Goal: Task Accomplishment & Management: Manage account settings

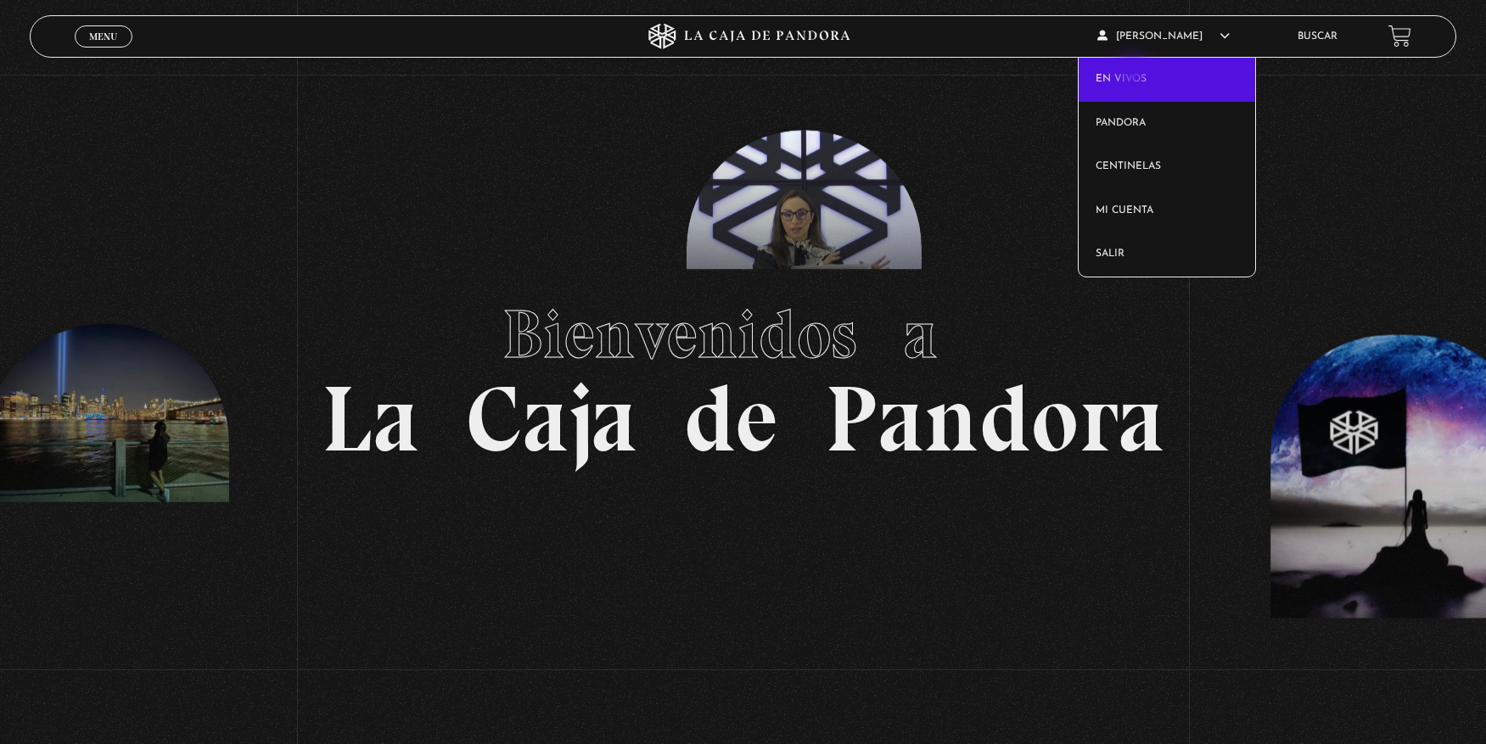
click at [1135, 76] on link "En vivos" at bounding box center [1167, 80] width 177 height 44
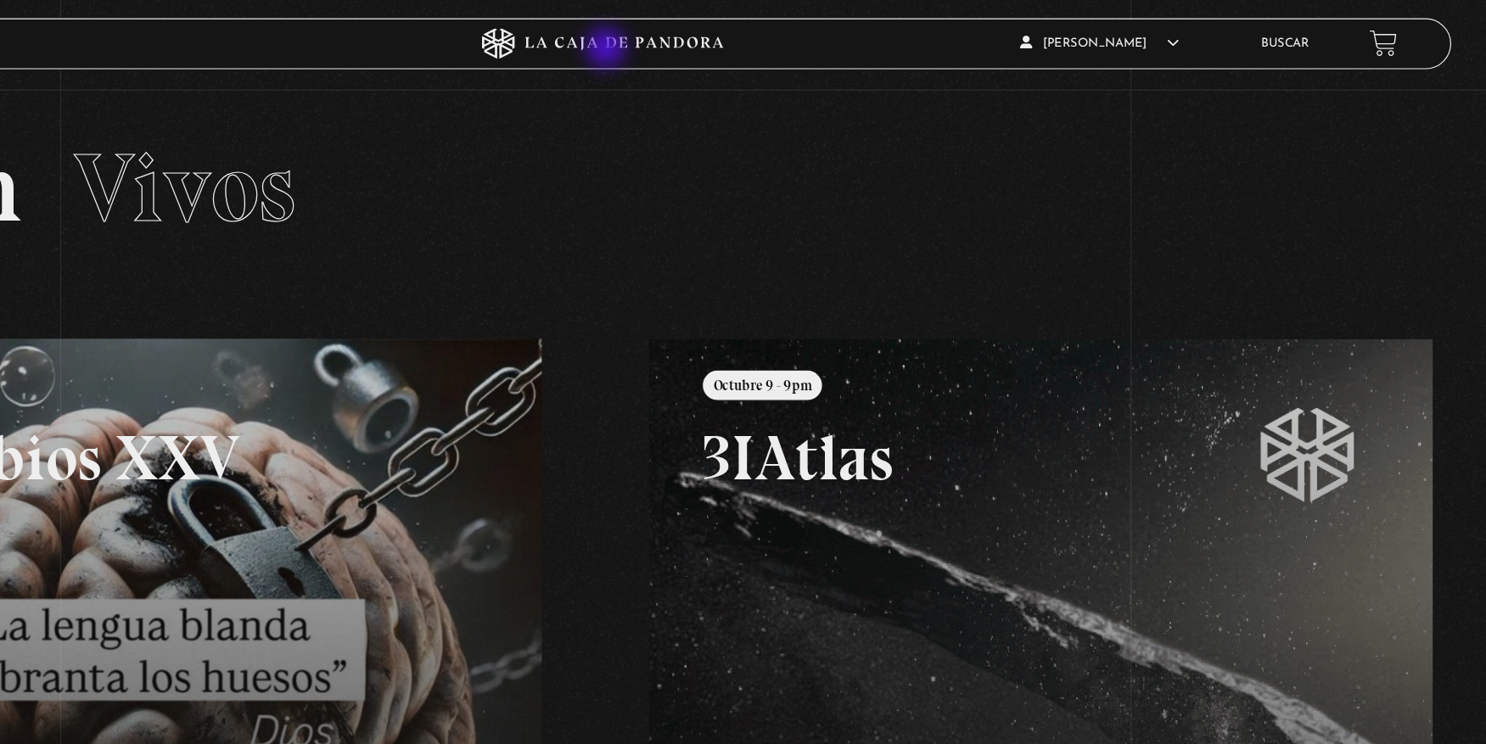
click at [754, 42] on icon at bounding box center [743, 36] width 446 height 25
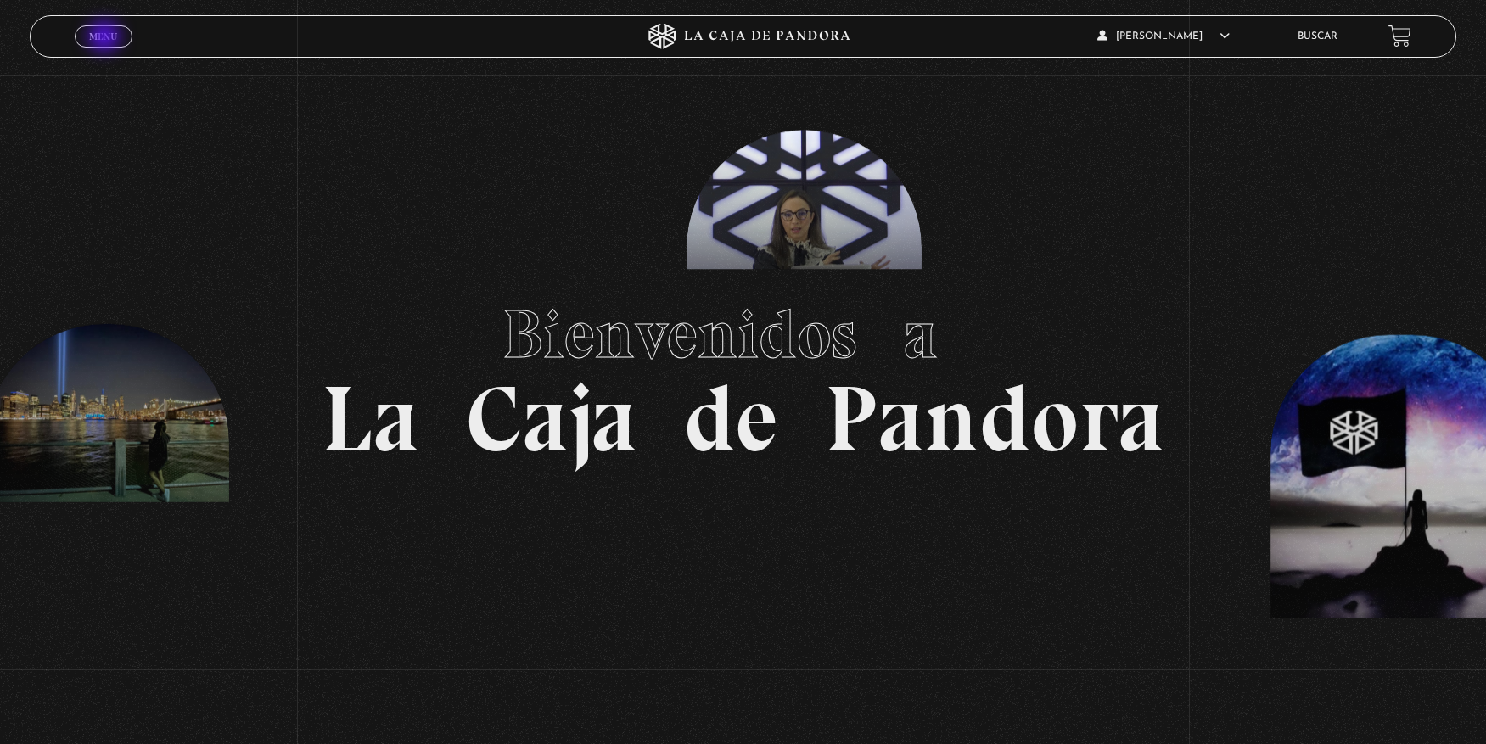
click at [104, 38] on span "Menu" at bounding box center [103, 36] width 28 height 10
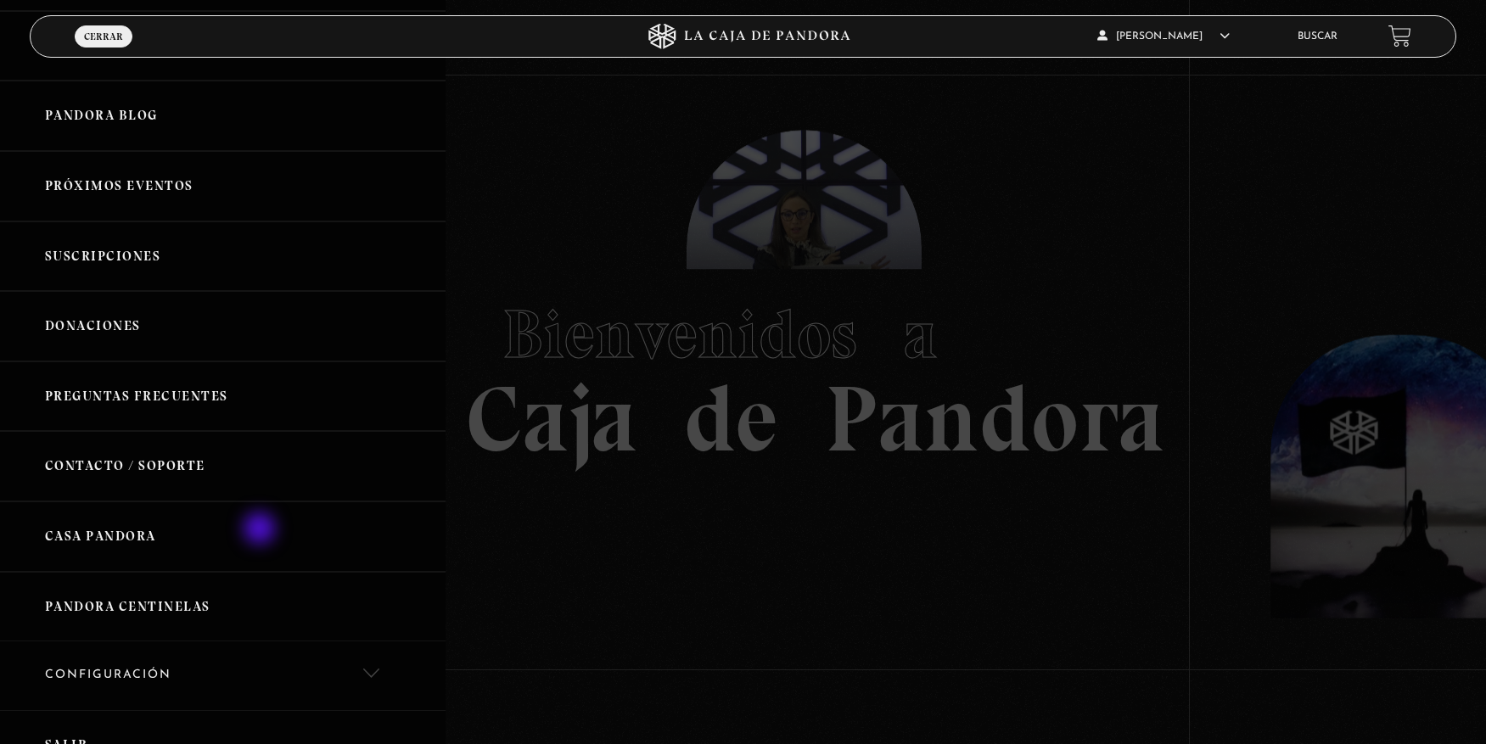
scroll to position [170, 0]
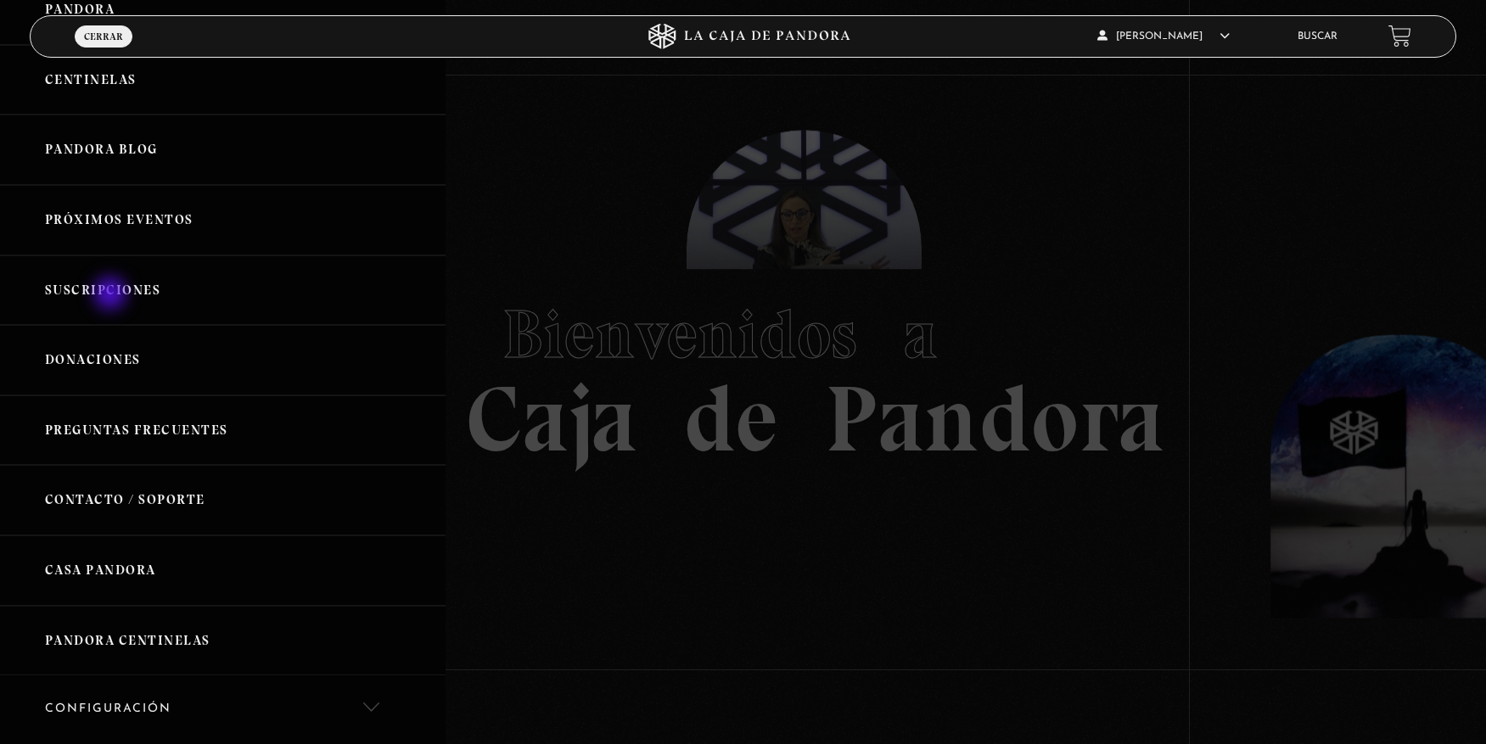
click at [112, 295] on link "Suscripciones" at bounding box center [223, 290] width 446 height 70
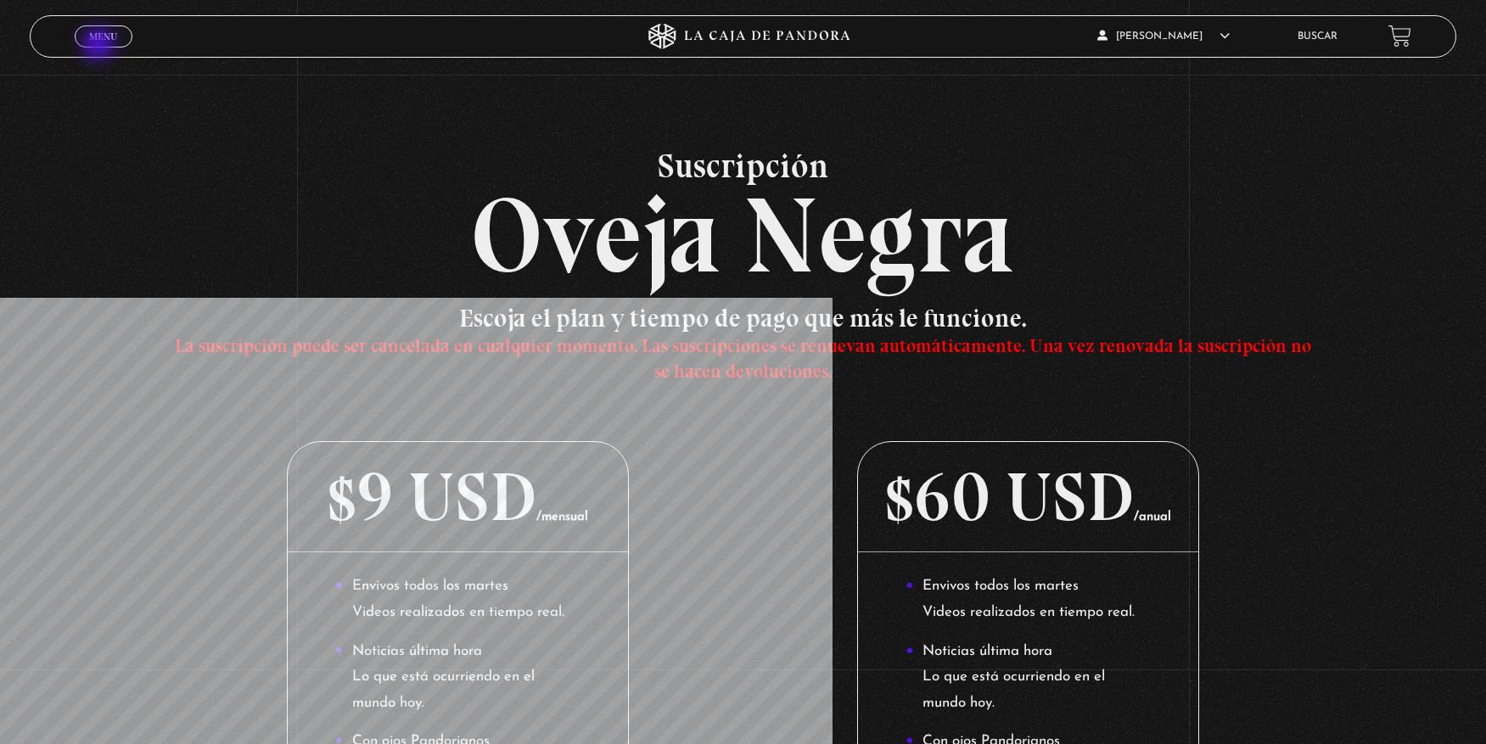
click at [100, 44] on link "Menu Cerrar" at bounding box center [104, 36] width 58 height 22
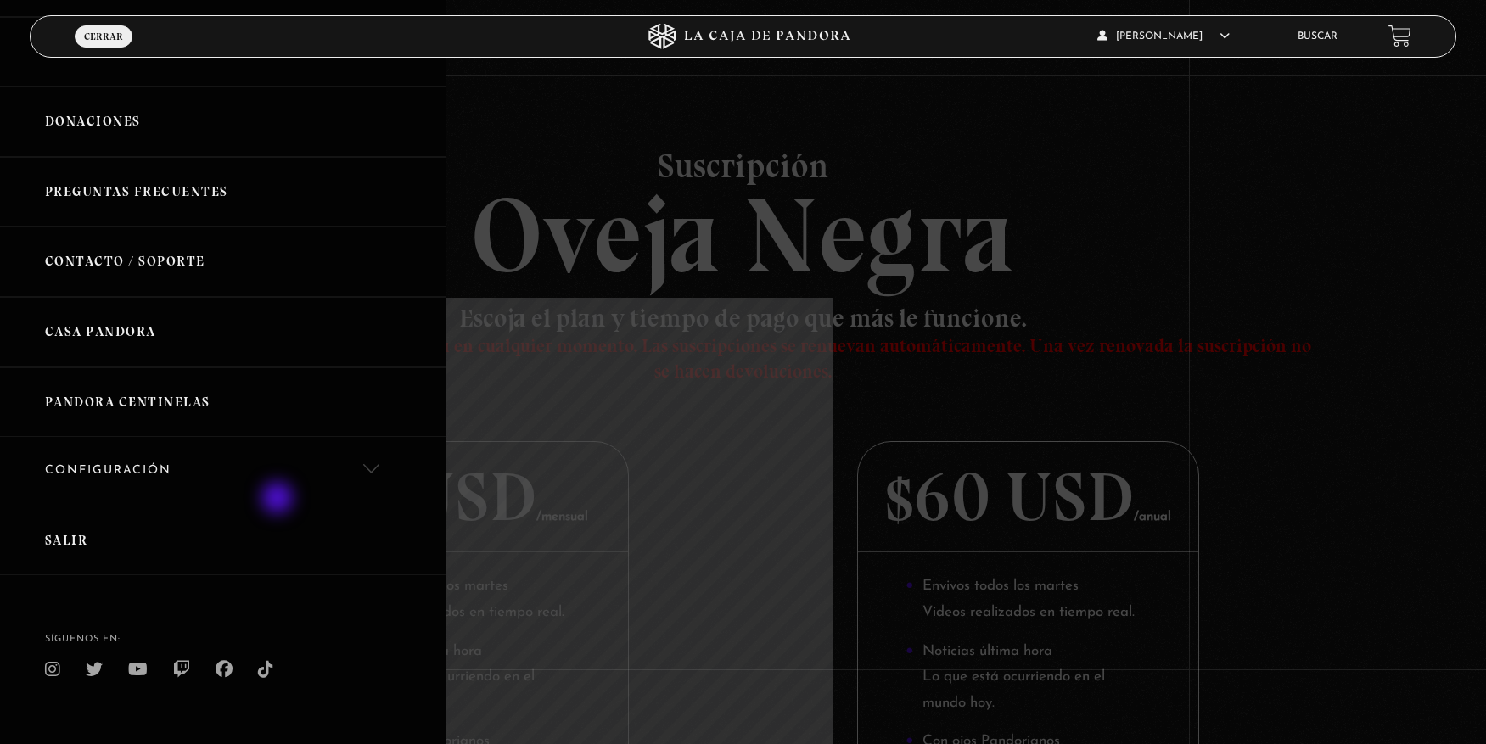
scroll to position [428, 0]
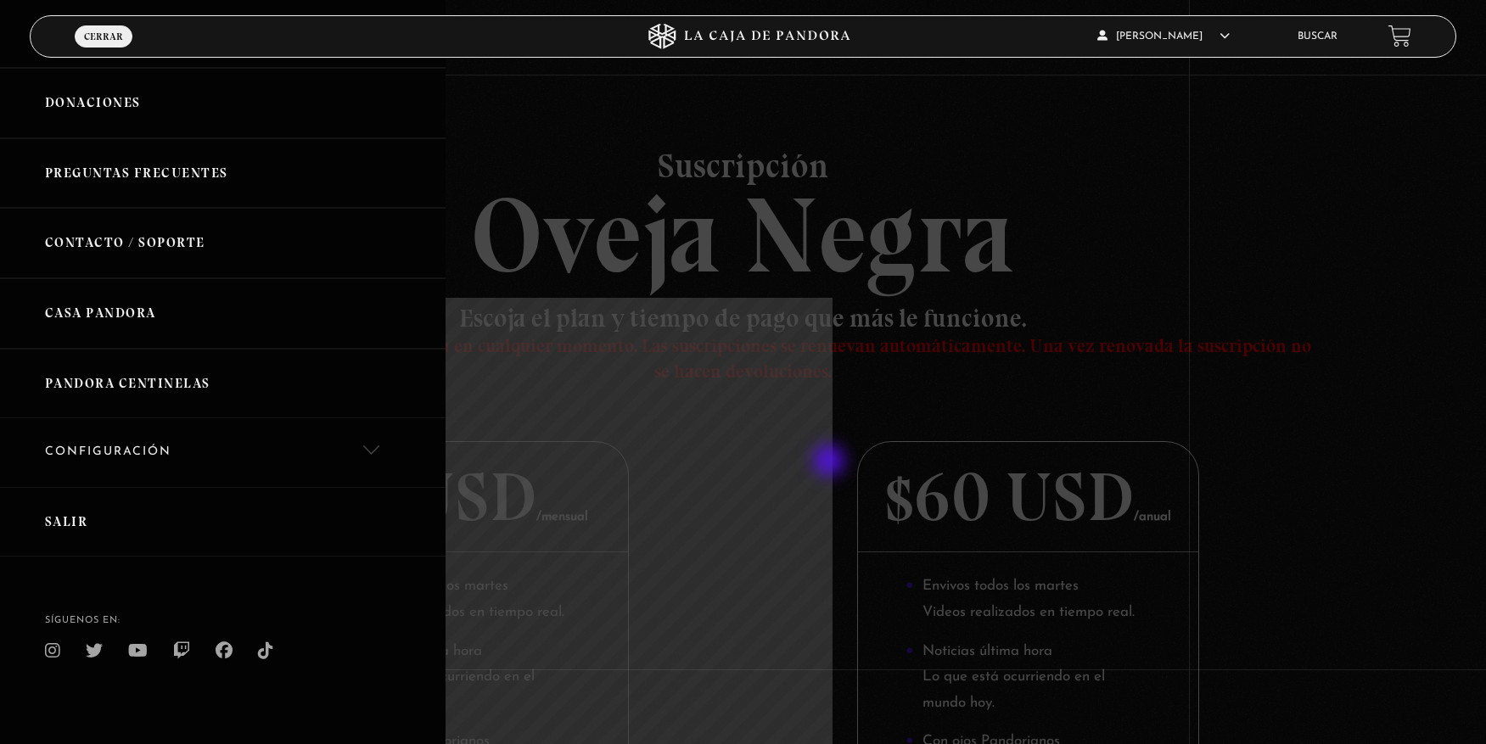
click at [831, 462] on div at bounding box center [743, 372] width 1486 height 744
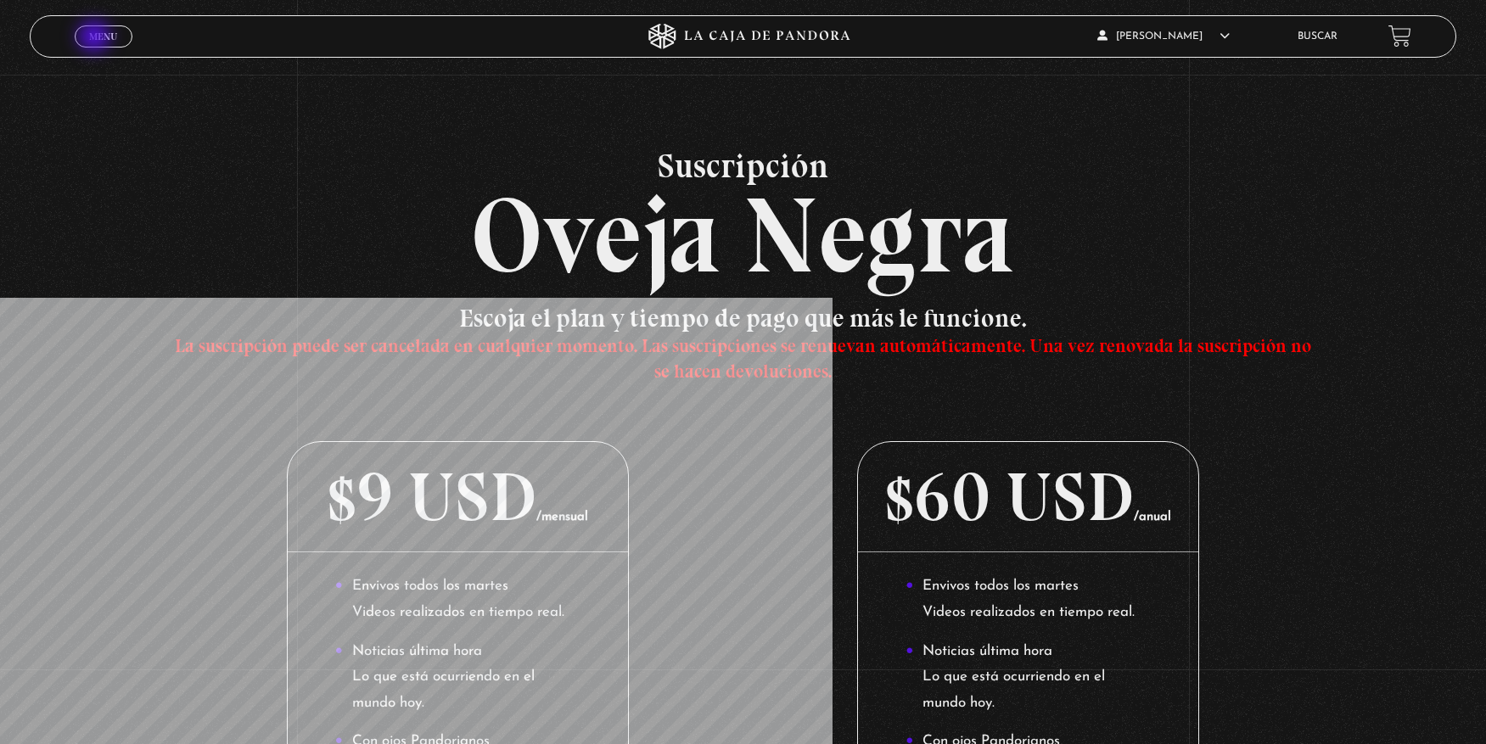
click at [96, 38] on span "Menu" at bounding box center [103, 36] width 28 height 10
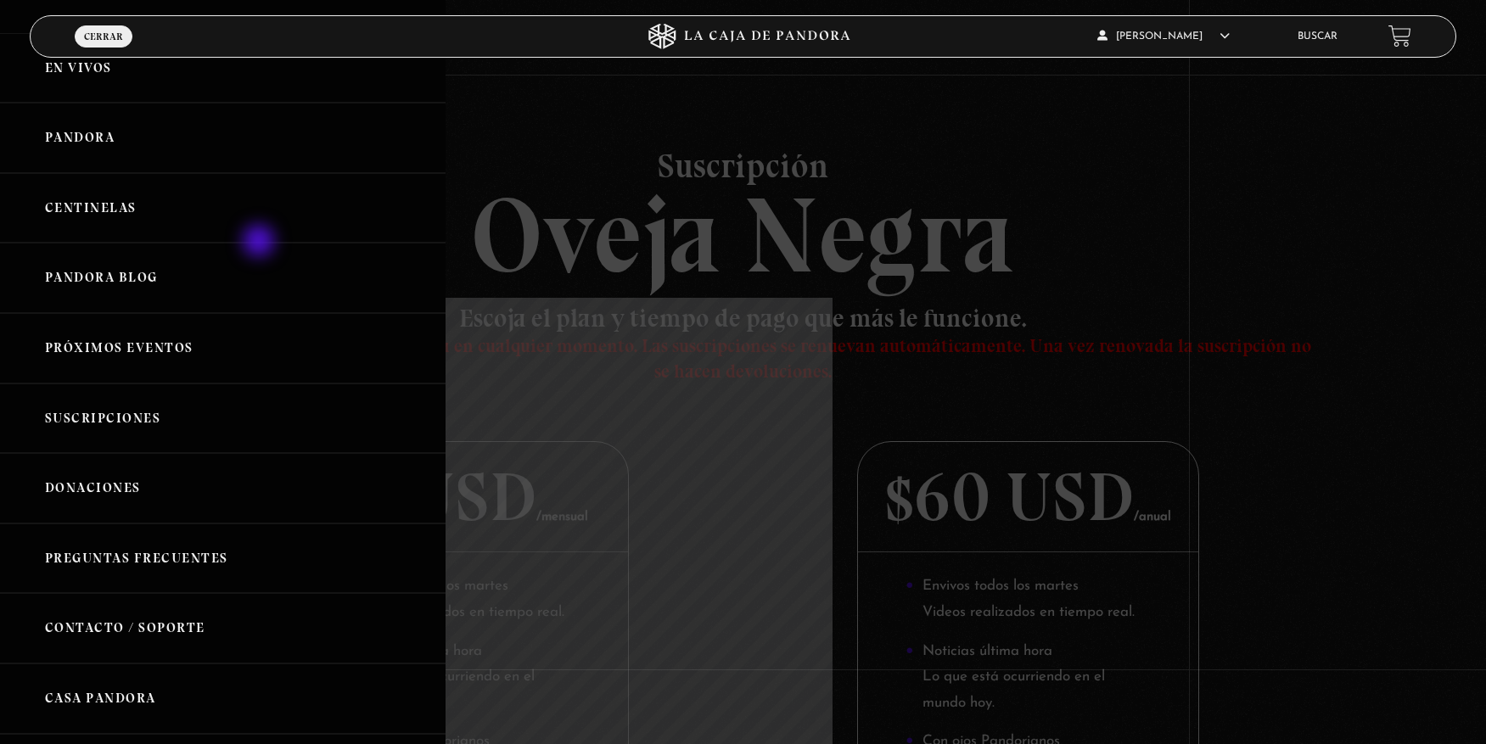
scroll to position [56, 0]
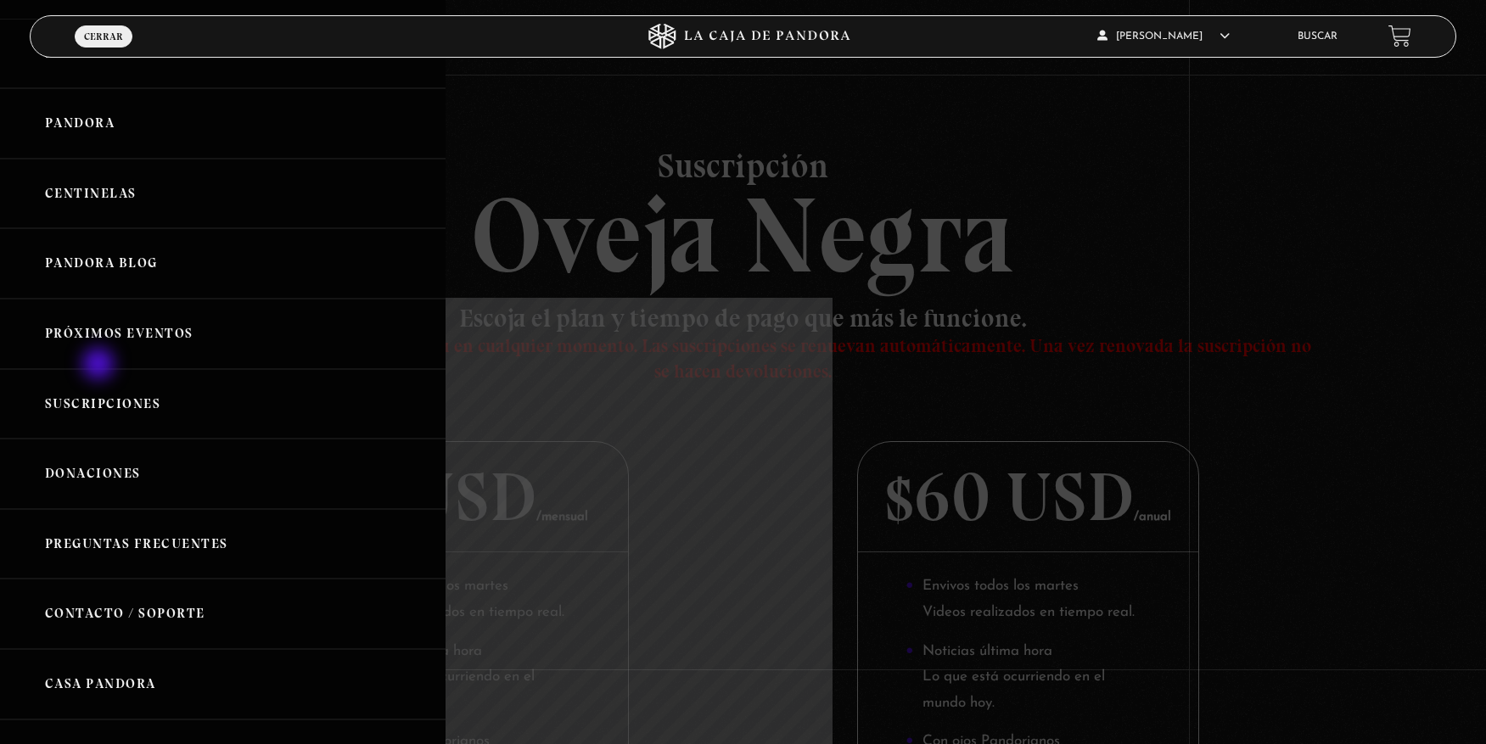
click at [100, 366] on link "Próximos Eventos" at bounding box center [223, 334] width 446 height 70
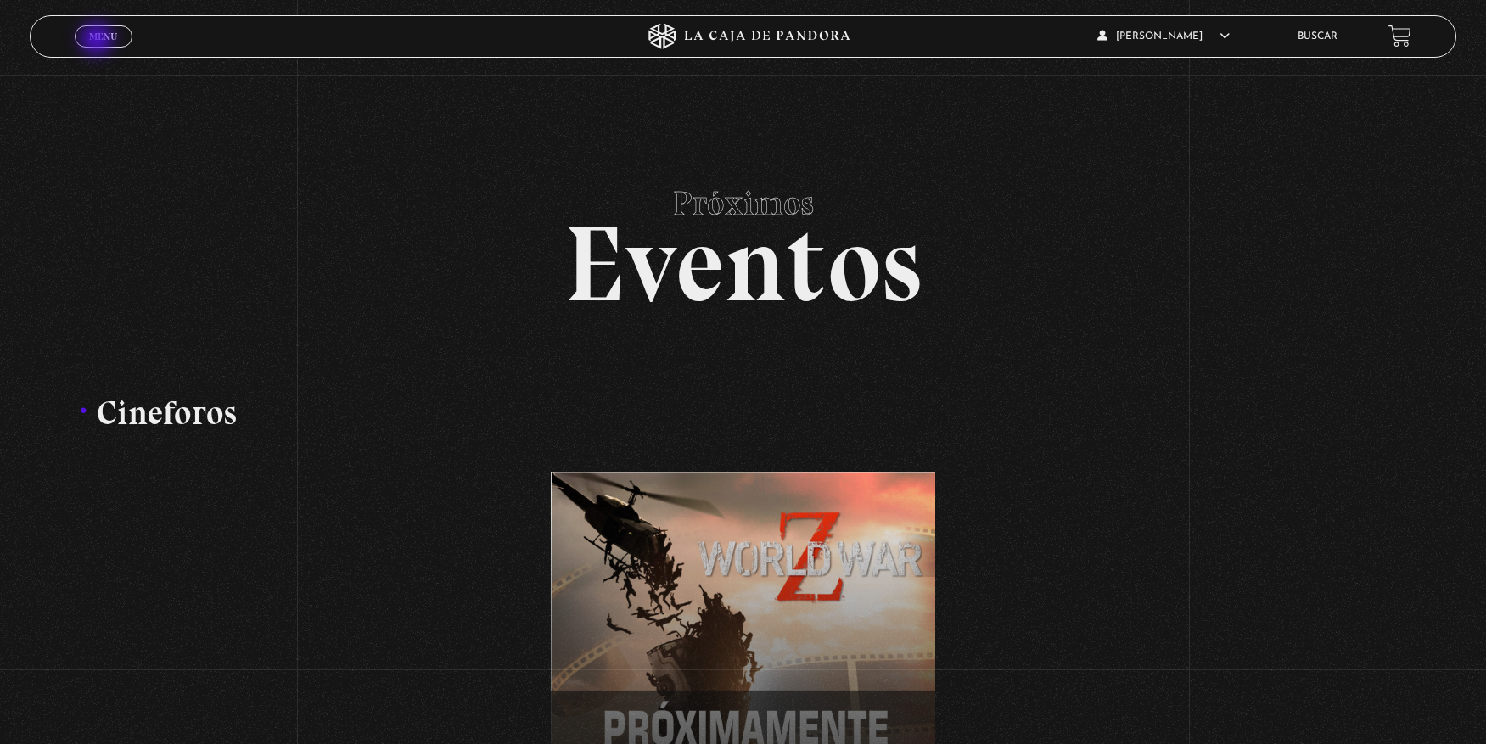
click at [98, 41] on span "Menu" at bounding box center [103, 36] width 28 height 10
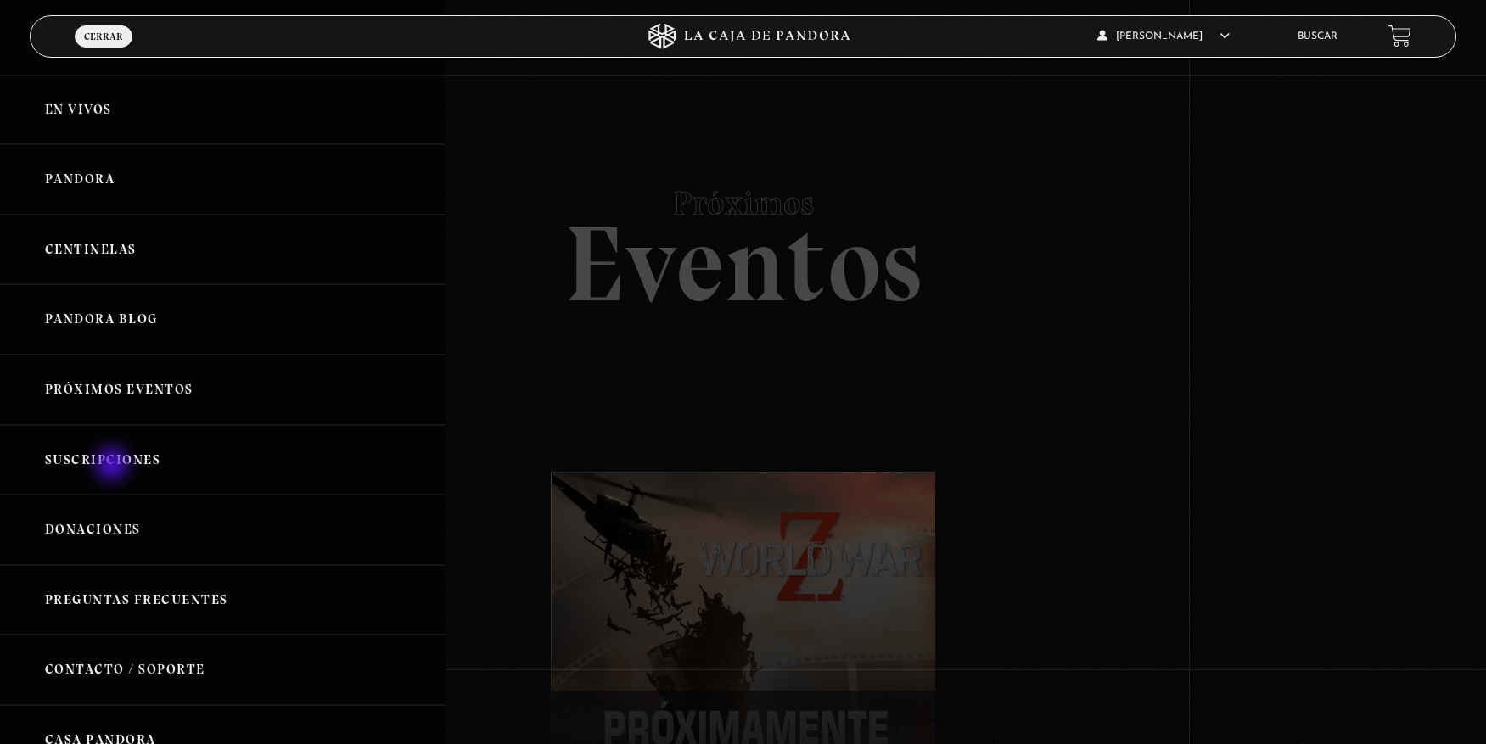
click at [114, 466] on link "Suscripciones" at bounding box center [223, 460] width 446 height 70
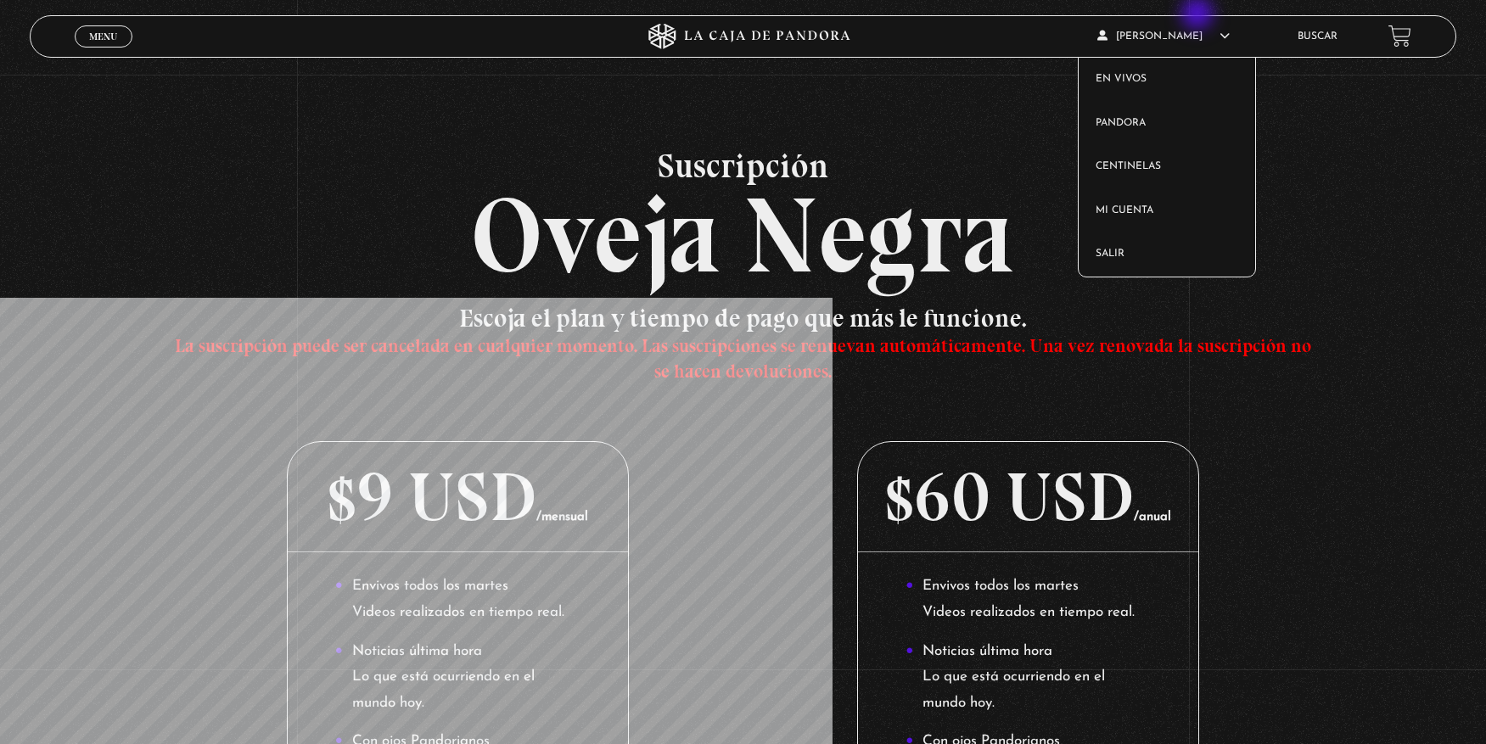
click at [1197, 17] on article "Karen Moreno Morales En vivos Pandora Centinelas Mi cuenta Salir" at bounding box center [1186, 36] width 178 height 40
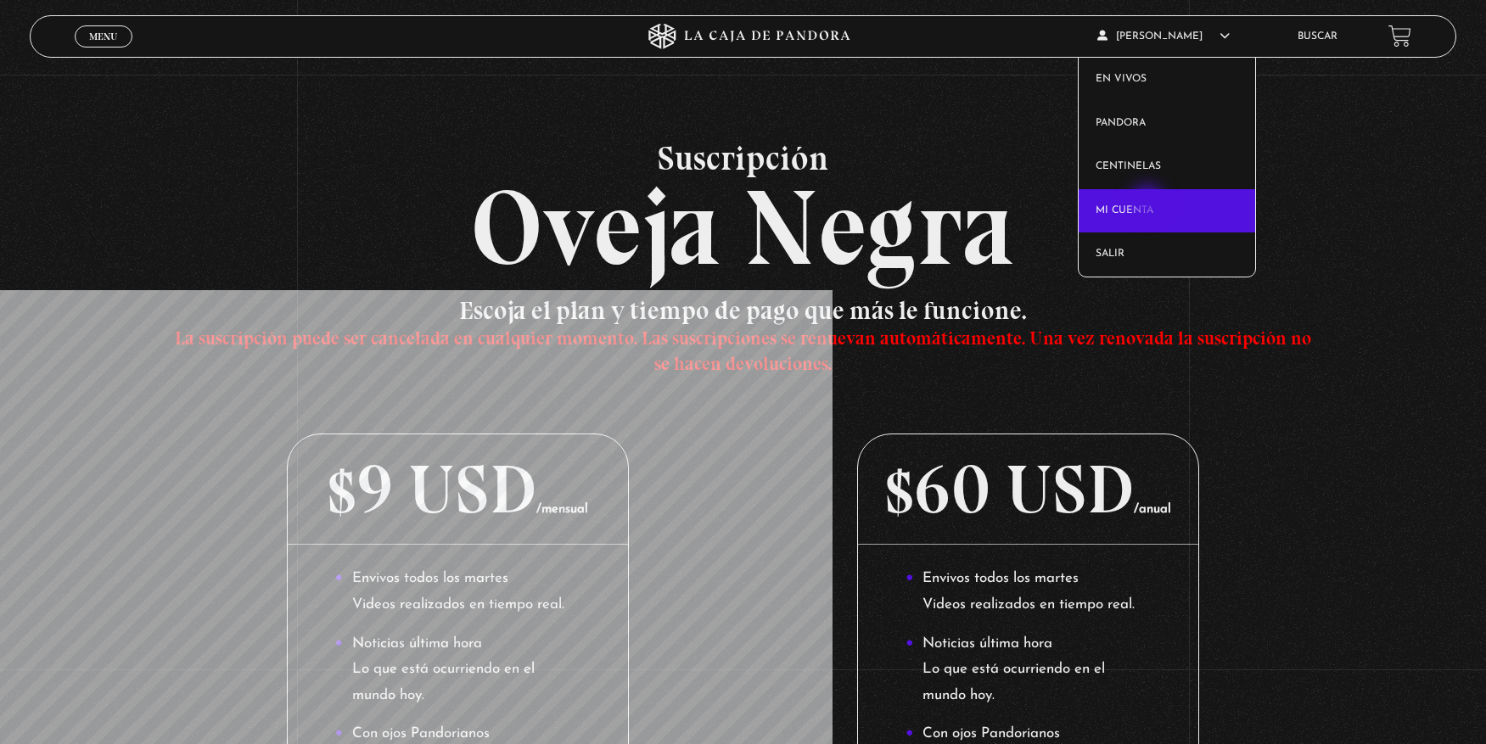
click at [1149, 204] on link "Mi cuenta" at bounding box center [1167, 211] width 177 height 44
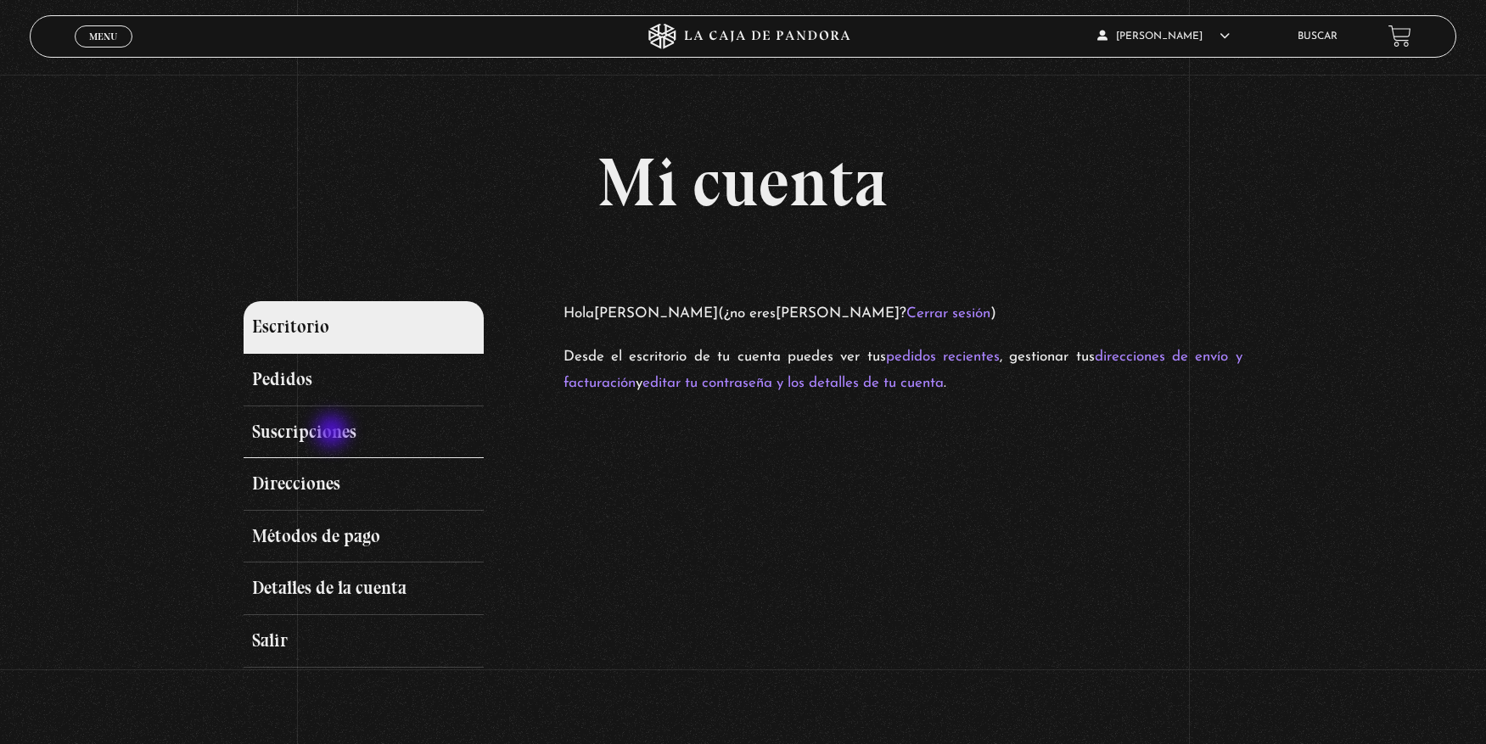
click at [333, 433] on link "Suscripciones" at bounding box center [363, 432] width 239 height 53
